Goal: Information Seeking & Learning: Learn about a topic

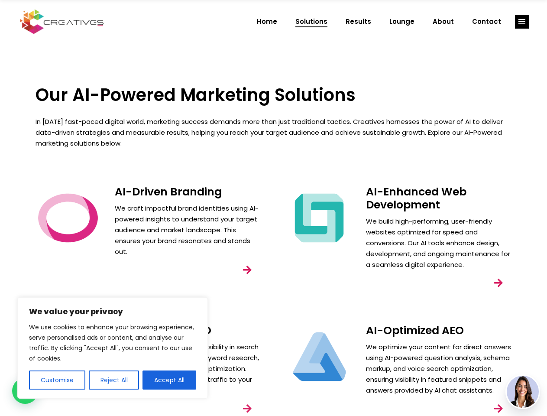
click at [274, 208] on div "AI-Enhanced Web Development We build high-performing, user-friendly websites op…" at bounding box center [399, 248] width 251 height 139
click at [57, 380] on button "Customise" at bounding box center [57, 379] width 56 height 19
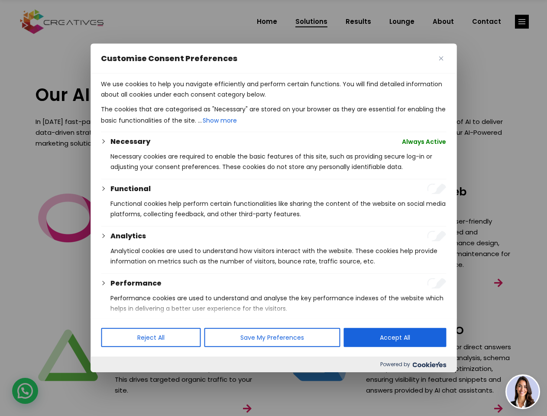
click at [169, 372] on div "Powered by" at bounding box center [274, 364] width 366 height 16
click at [522, 22] on div at bounding box center [273, 208] width 547 height 416
click at [523, 392] on img at bounding box center [523, 392] width 32 height 32
